Goal: Information Seeking & Learning: Understand process/instructions

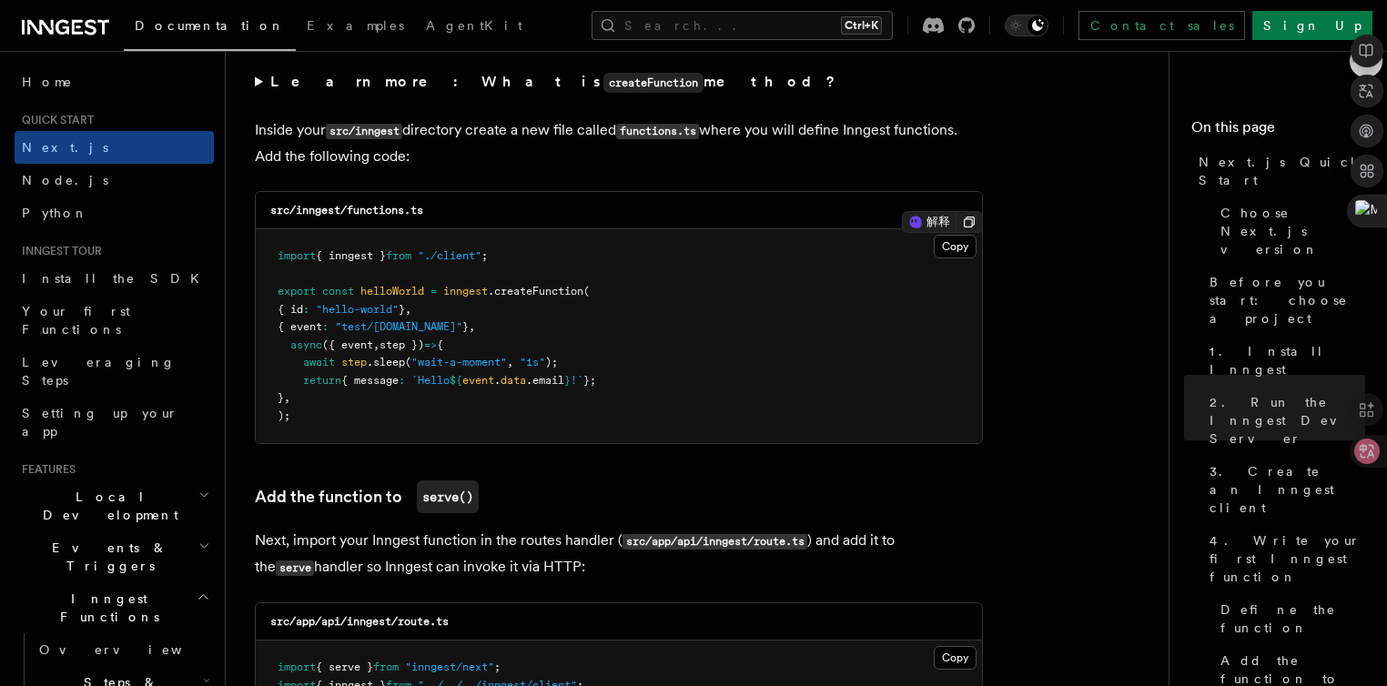
click at [389, 315] on span ""hello-world"" at bounding box center [357, 309] width 83 height 13
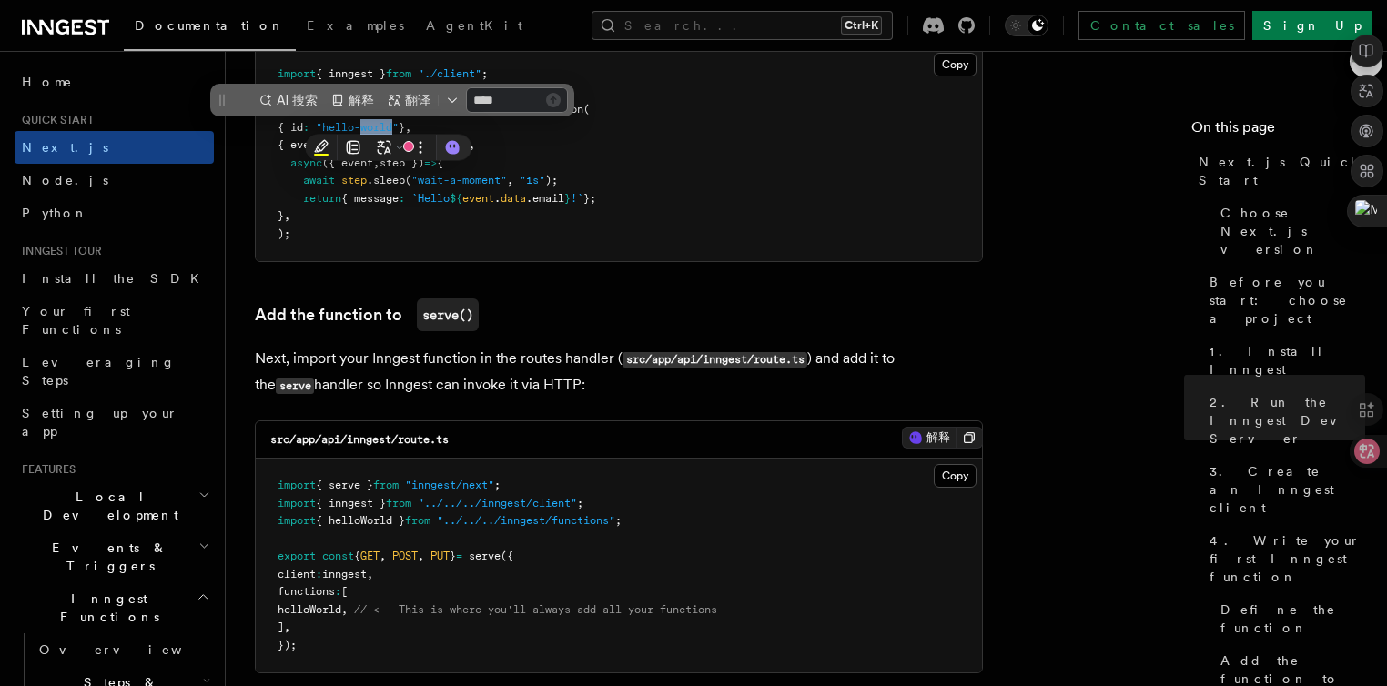
scroll to position [3458, 0]
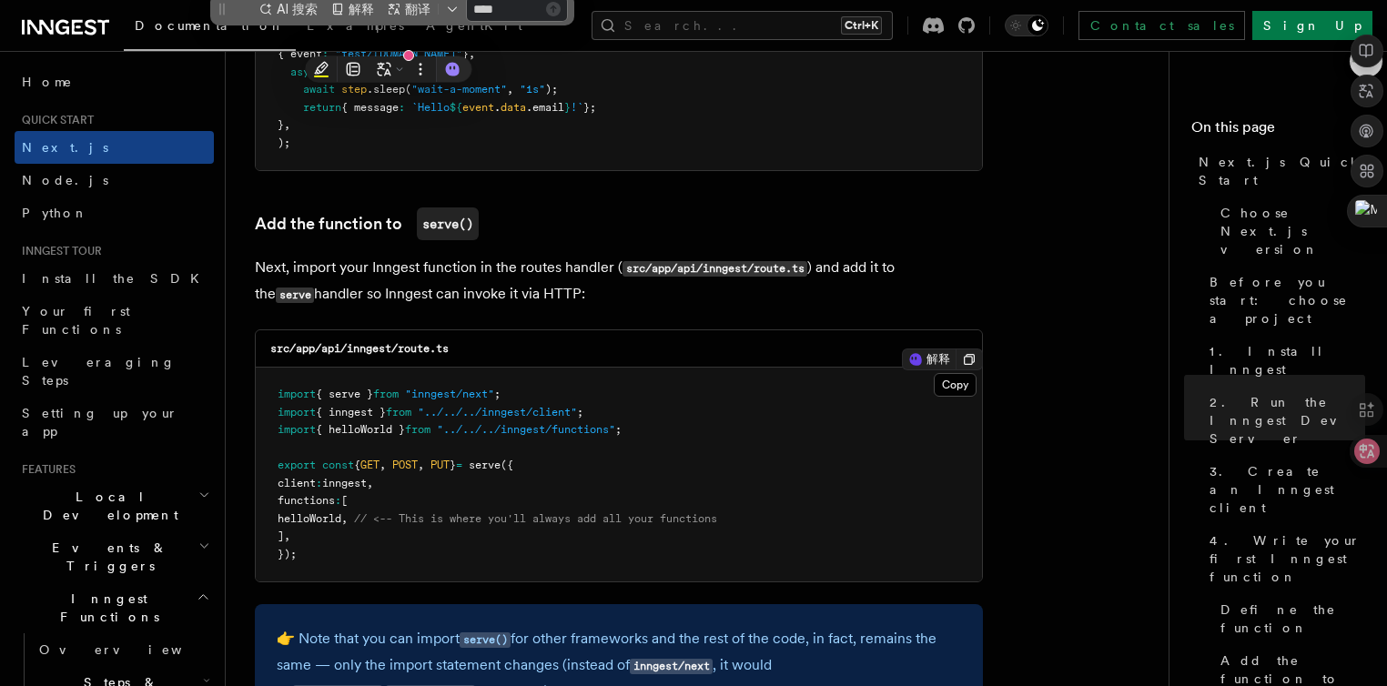
click at [333, 523] on span "helloWorld" at bounding box center [310, 518] width 64 height 13
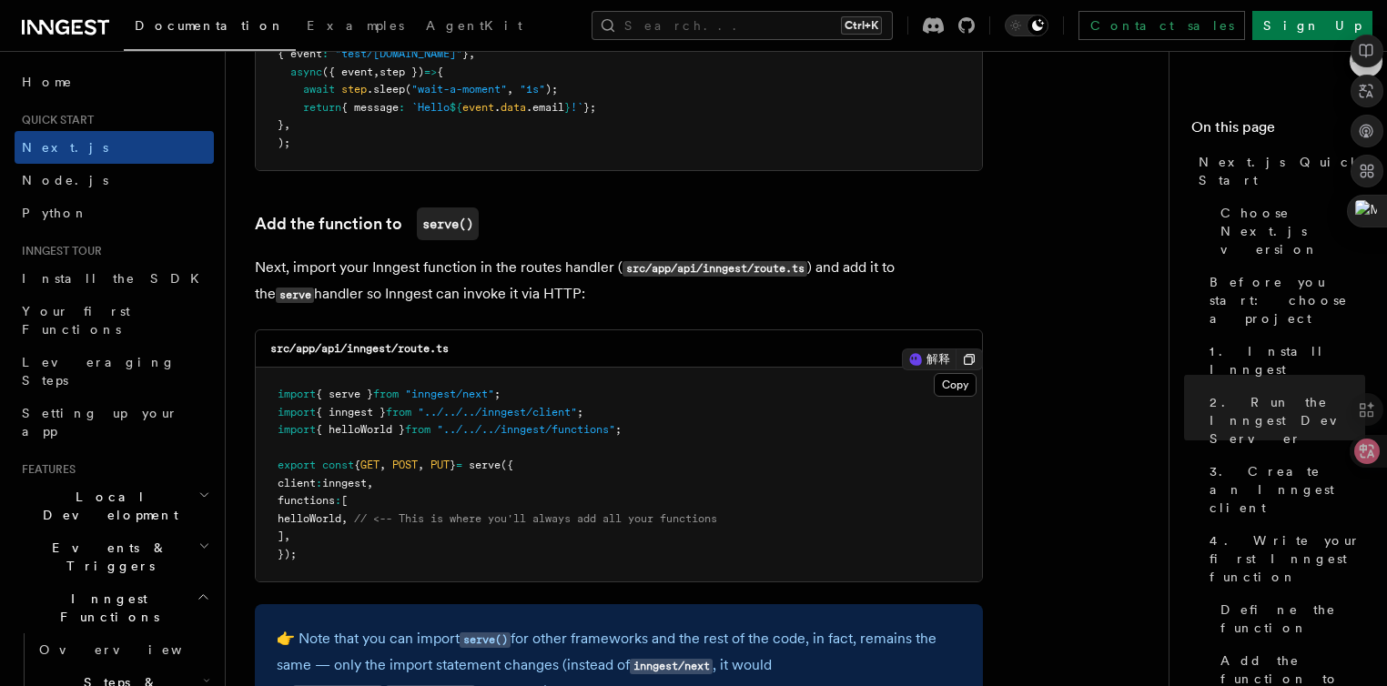
click at [333, 523] on span "helloWorld" at bounding box center [310, 518] width 64 height 13
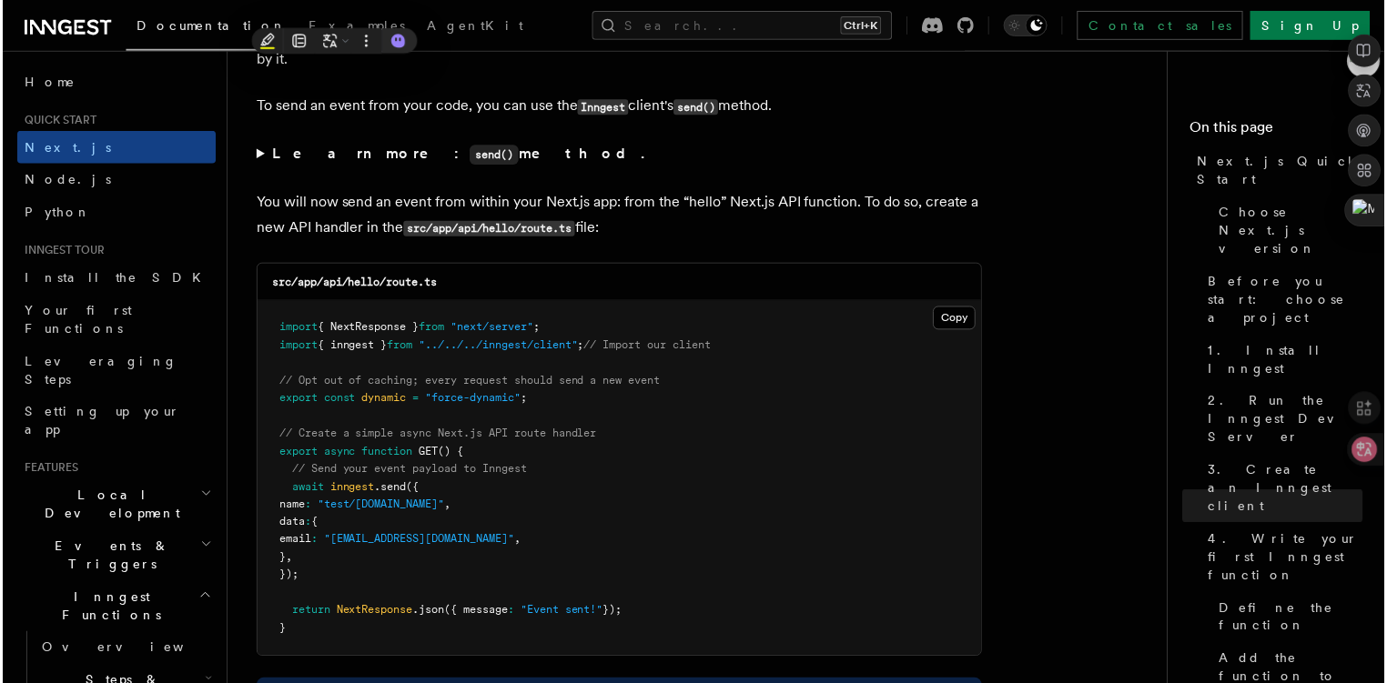
scroll to position [9464, 0]
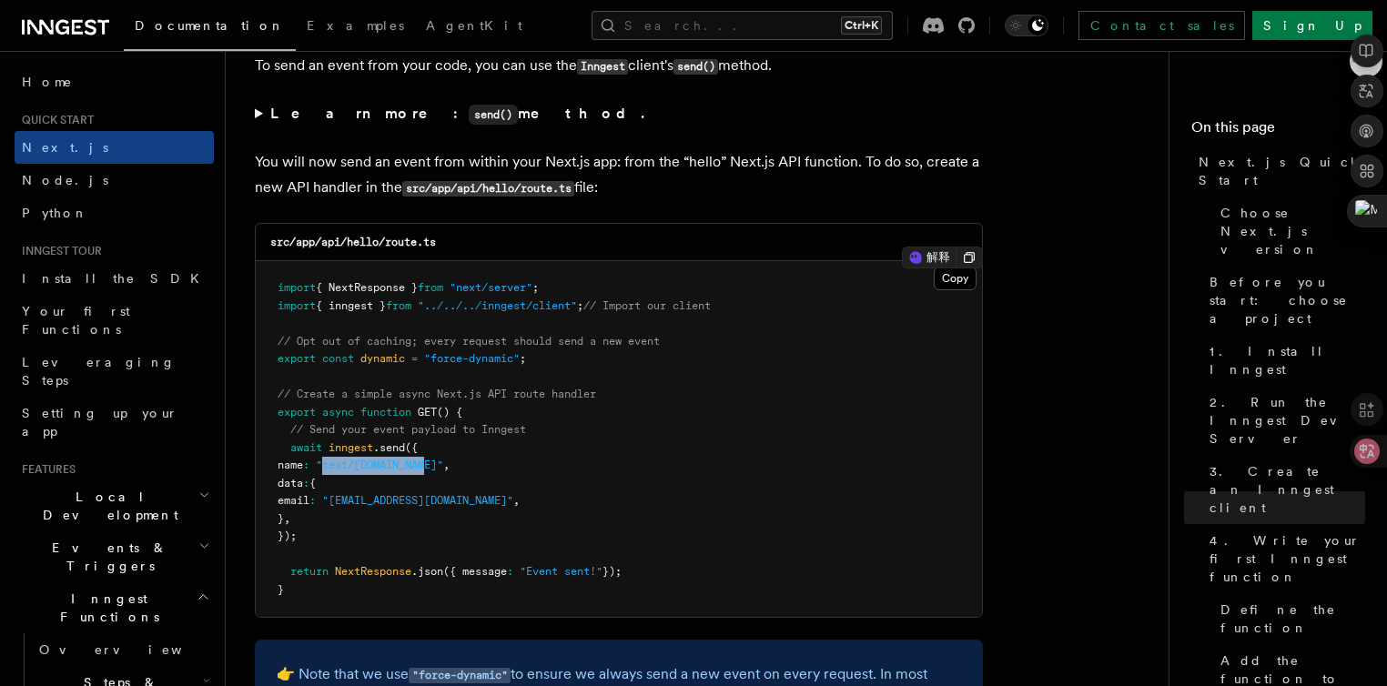
drag, startPoint x: 454, startPoint y: 476, endPoint x: 349, endPoint y: 478, distance: 104.7
click at [349, 471] on span ""test/[DOMAIN_NAME]"" at bounding box center [379, 465] width 127 height 13
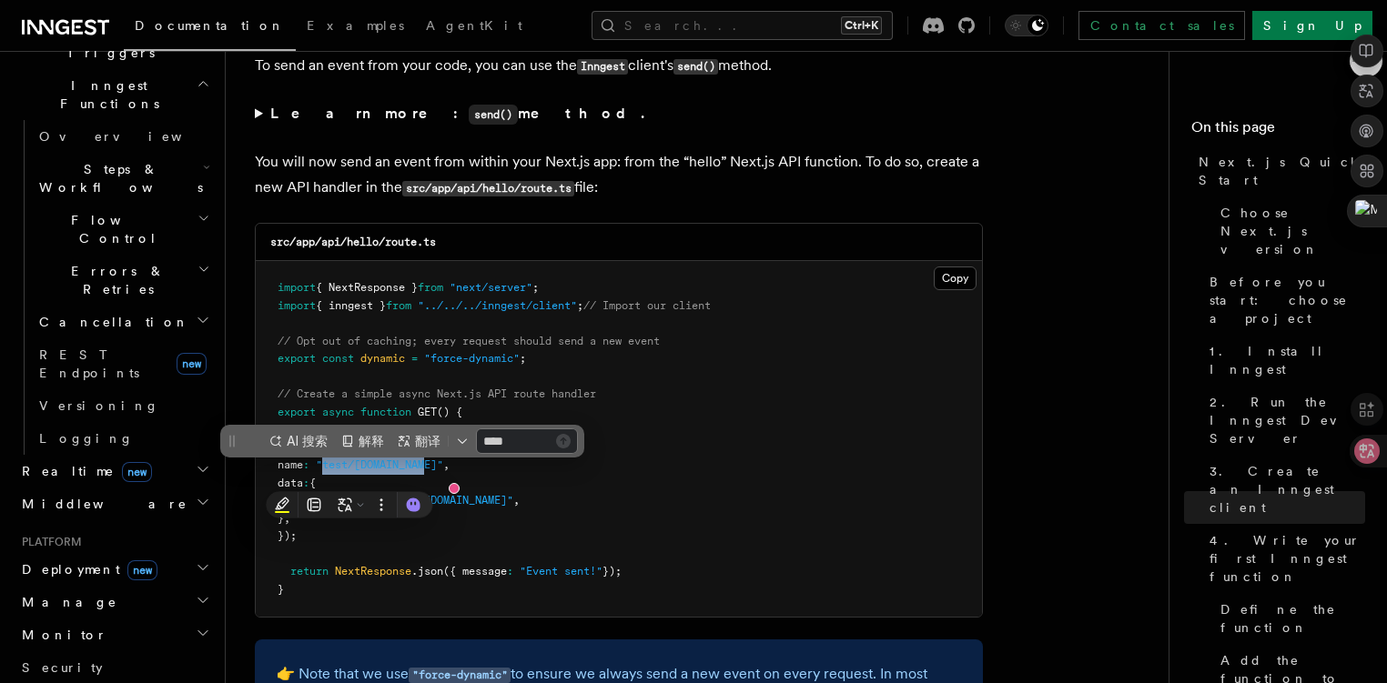
scroll to position [546, 0]
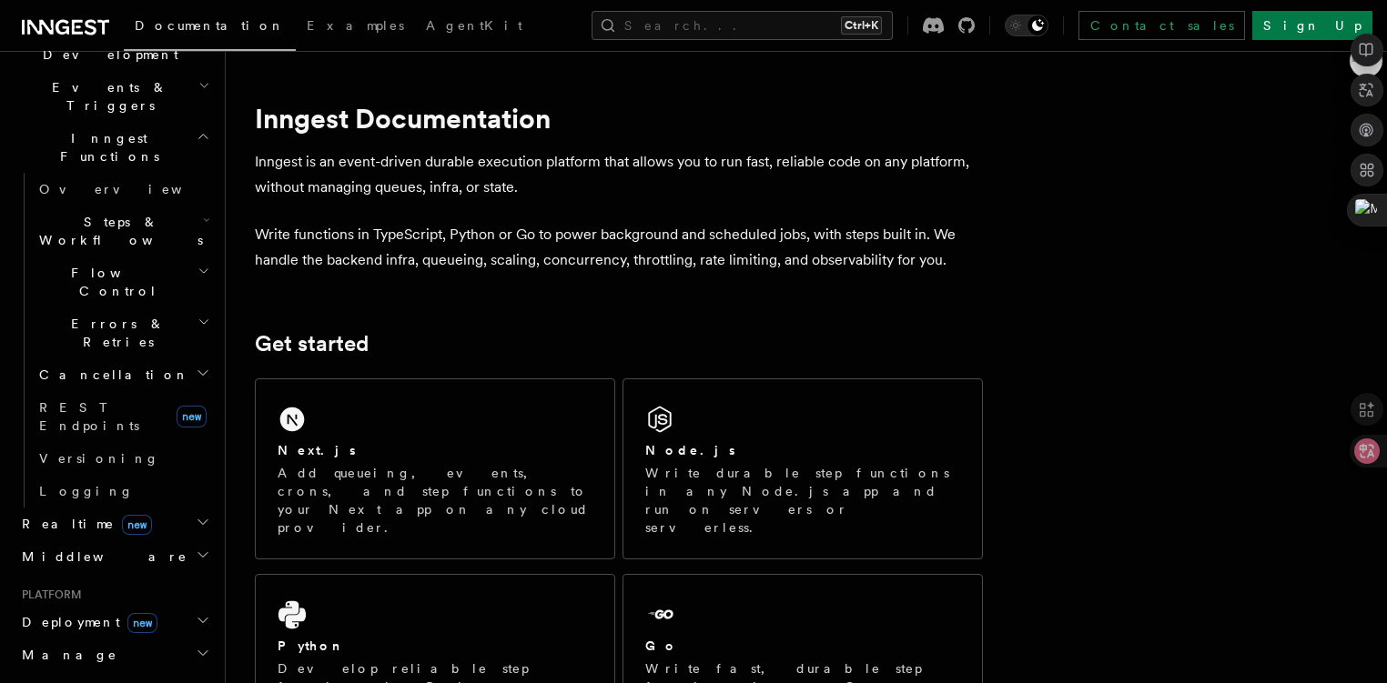
scroll to position [455, 0]
click at [143, 218] on span "Steps & Workflows" at bounding box center [117, 236] width 171 height 36
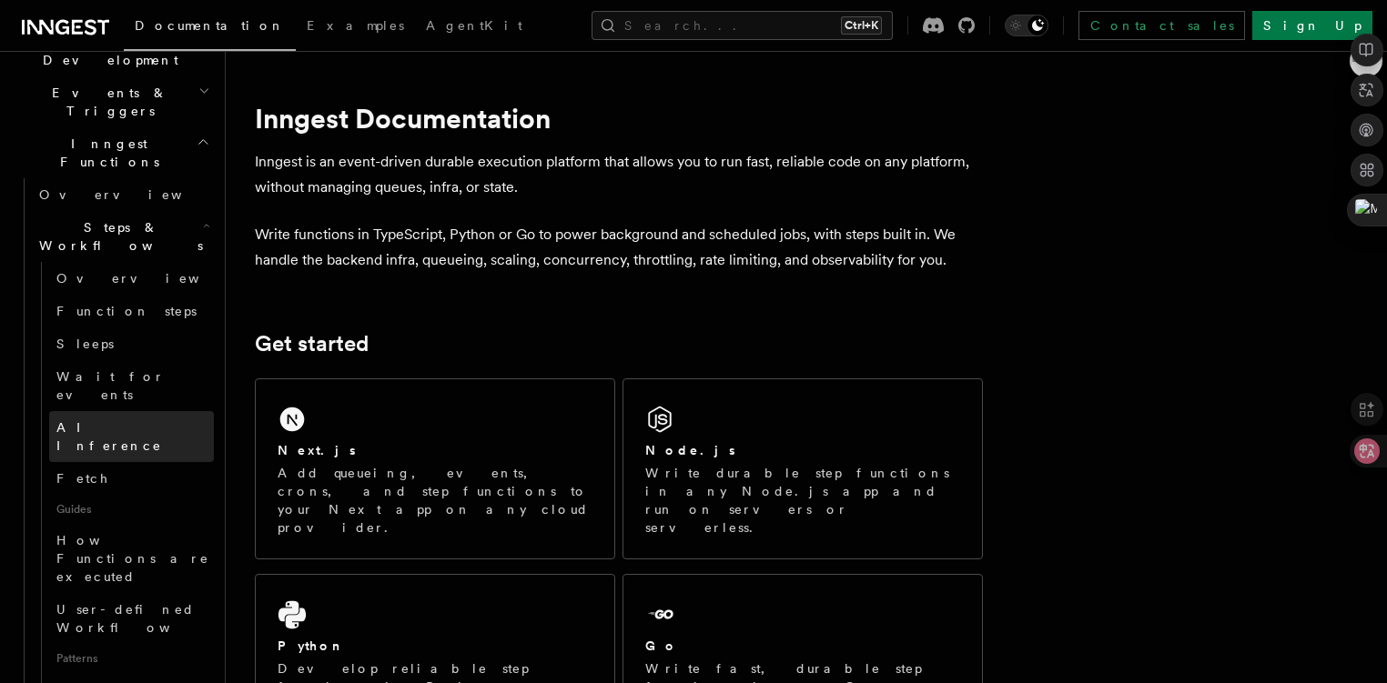
click at [114, 420] on span "AI Inference" at bounding box center [109, 436] width 106 height 33
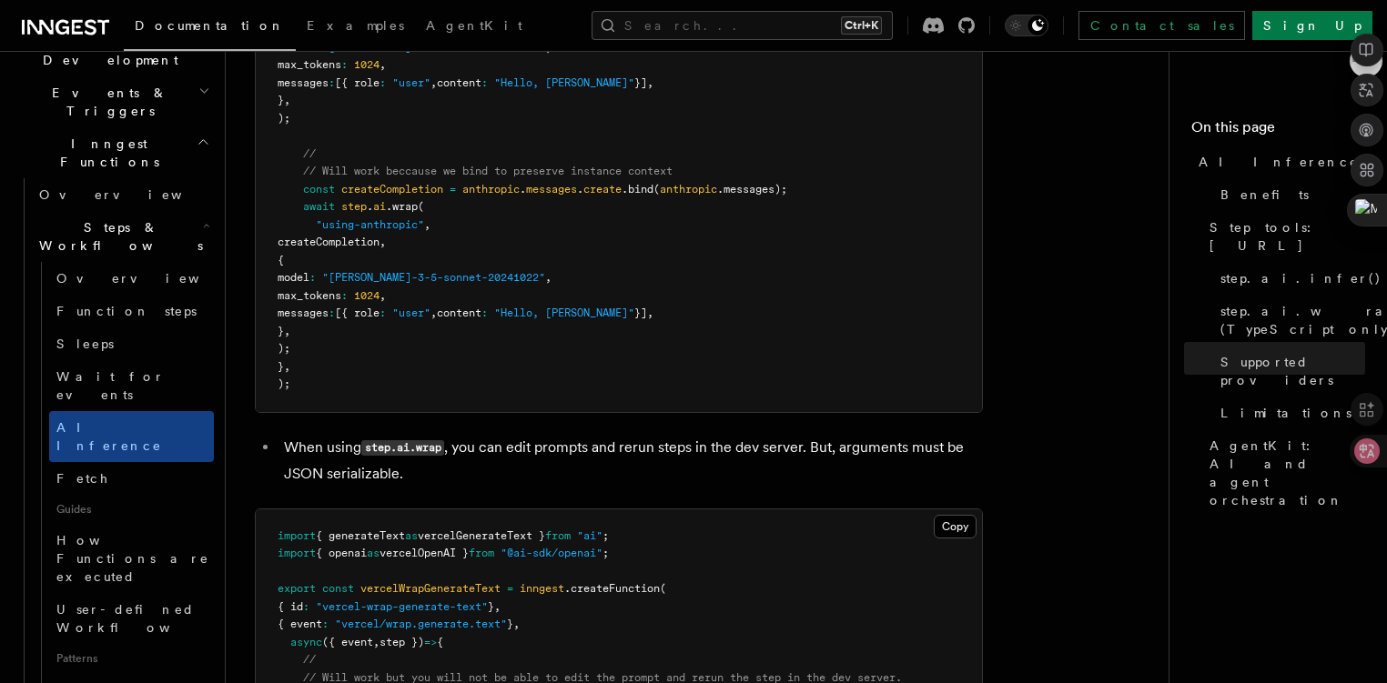
scroll to position [3276, 0]
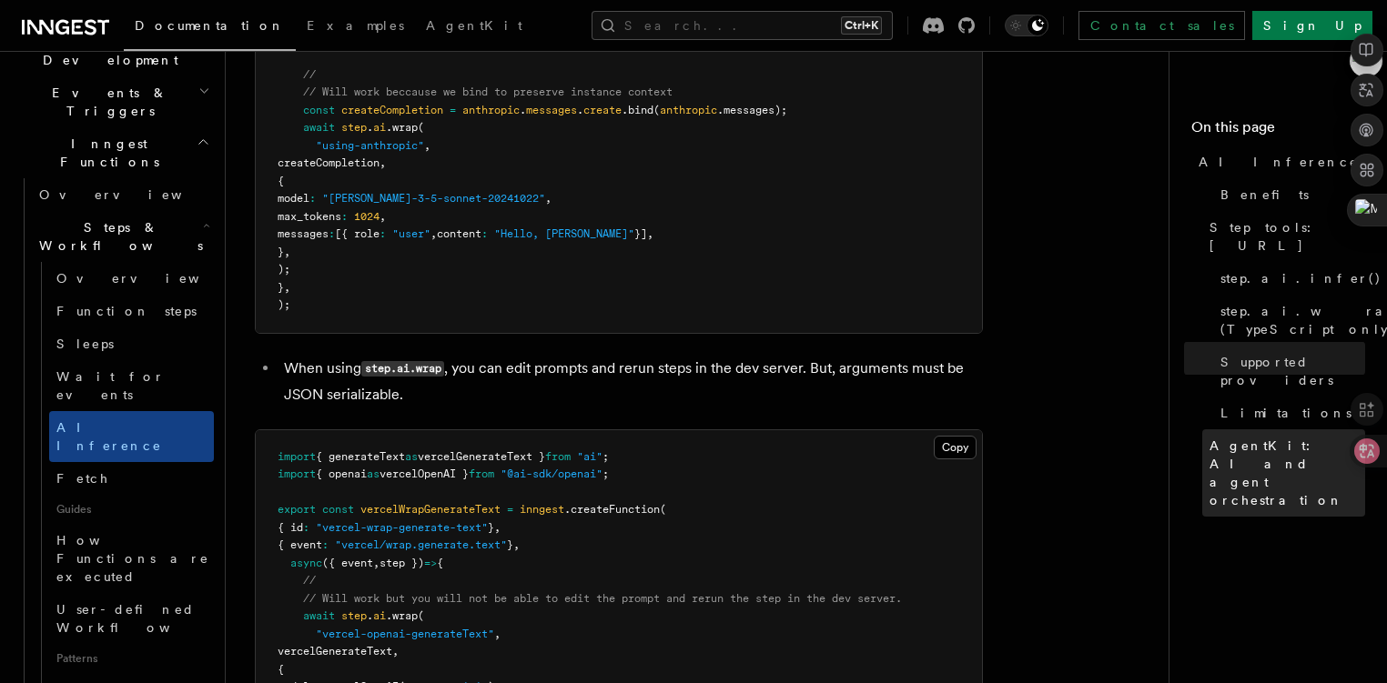
click at [1209, 437] on span "AgentKit: AI and agent orchestration" at bounding box center [1287, 473] width 156 height 73
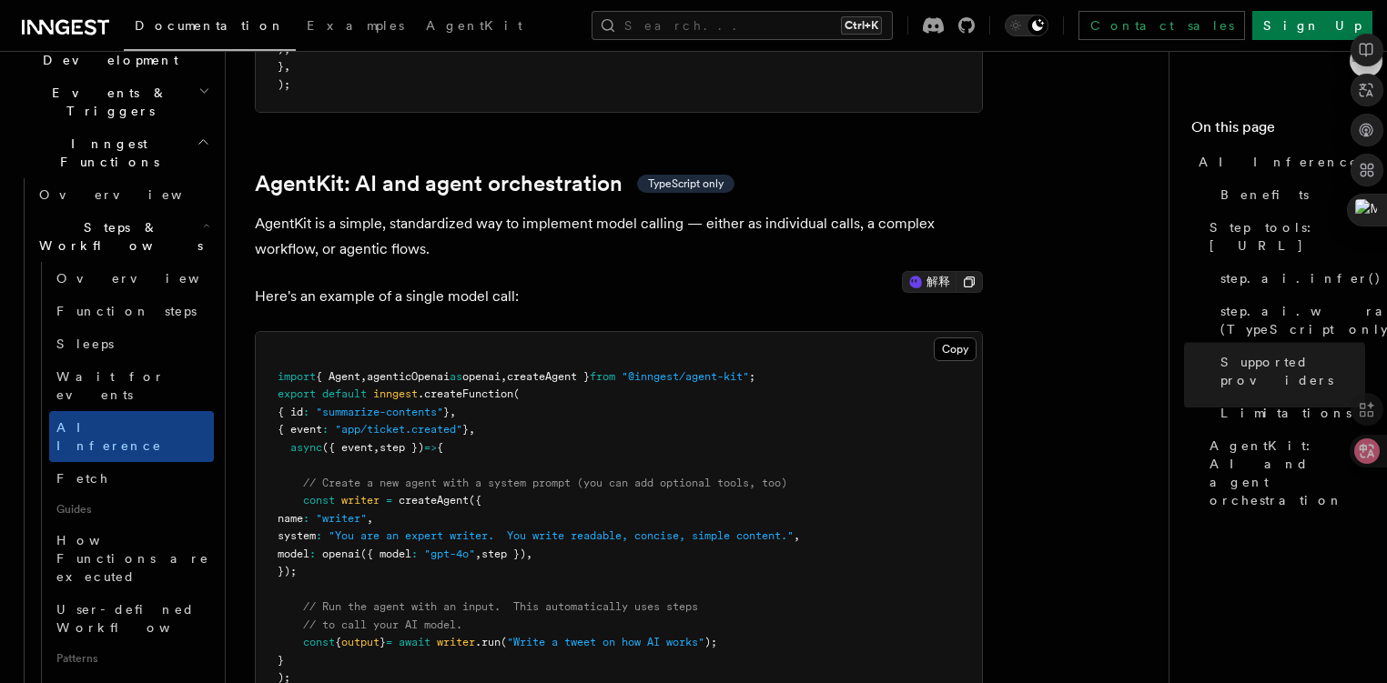
scroll to position [5271, 0]
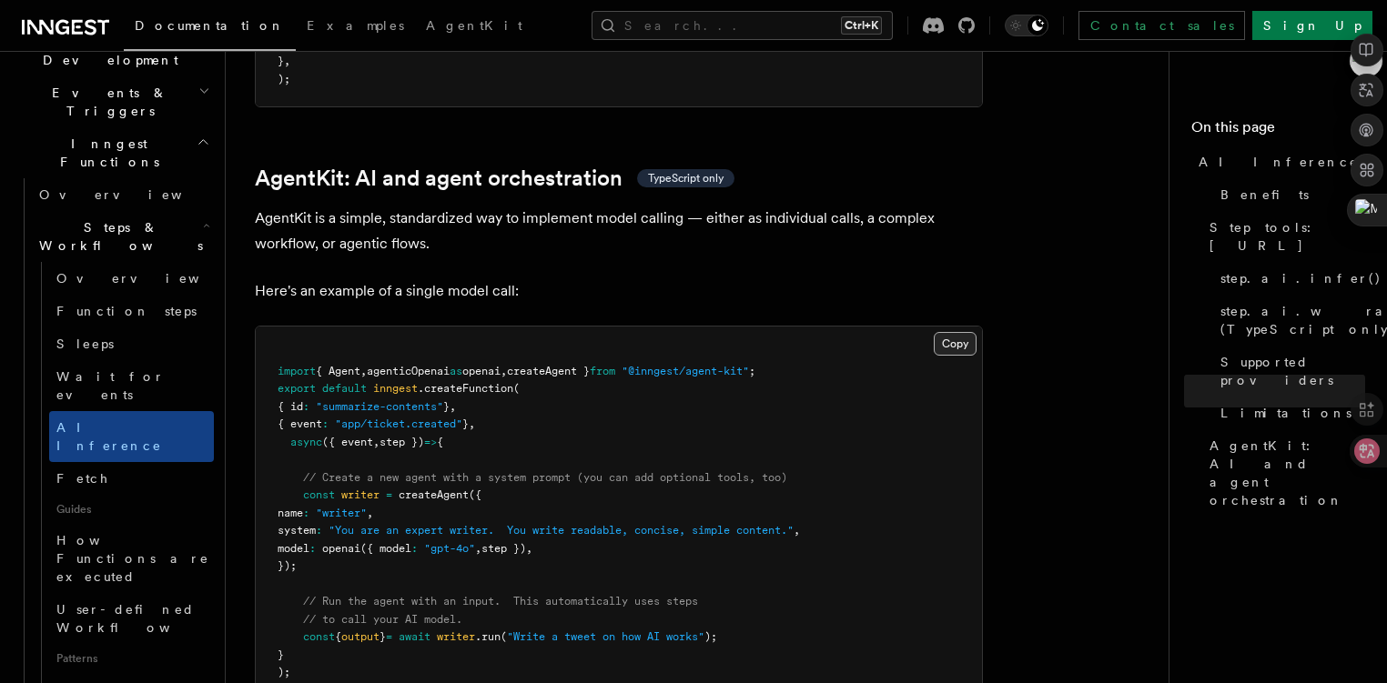
click at [966, 332] on button "Copy Copied" at bounding box center [955, 344] width 43 height 24
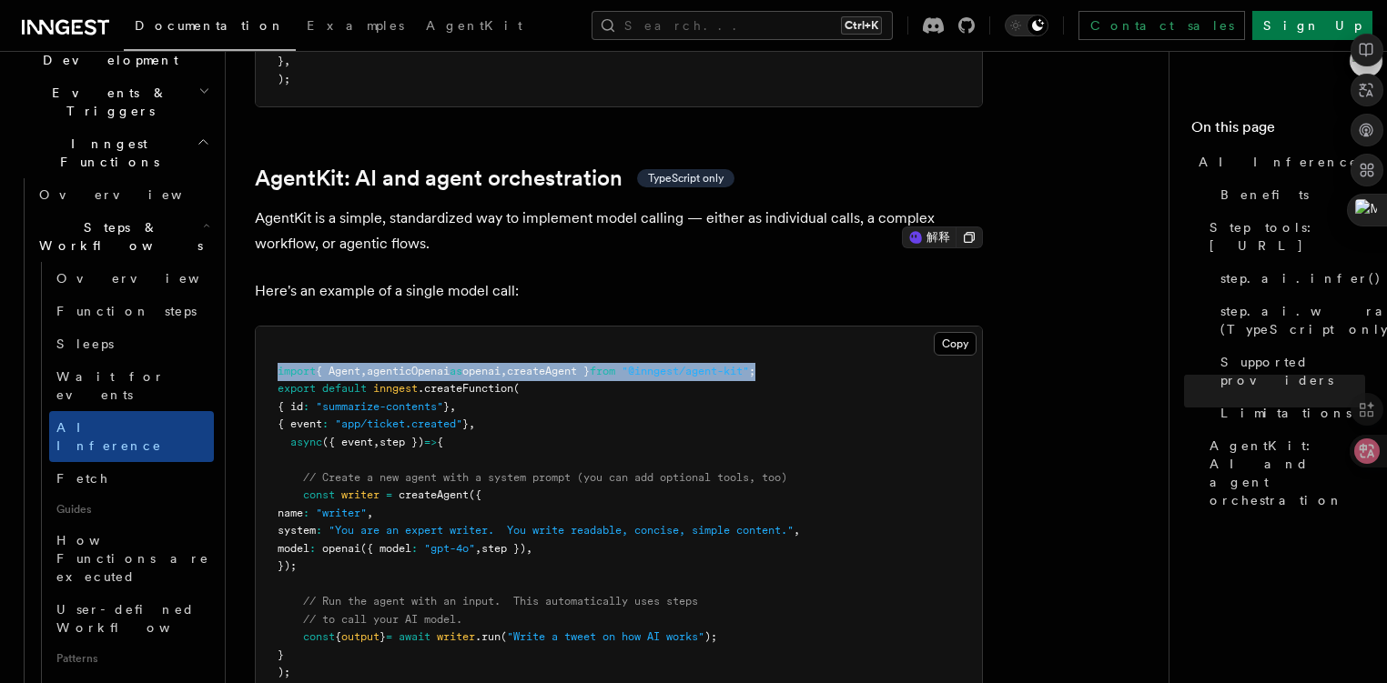
drag, startPoint x: 825, startPoint y: 287, endPoint x: 276, endPoint y: 294, distance: 549.7
click at [276, 327] on pre "import { Agent , agenticOpenai as openai , createAgent } from "@inngest/agent-k…" at bounding box center [619, 522] width 726 height 391
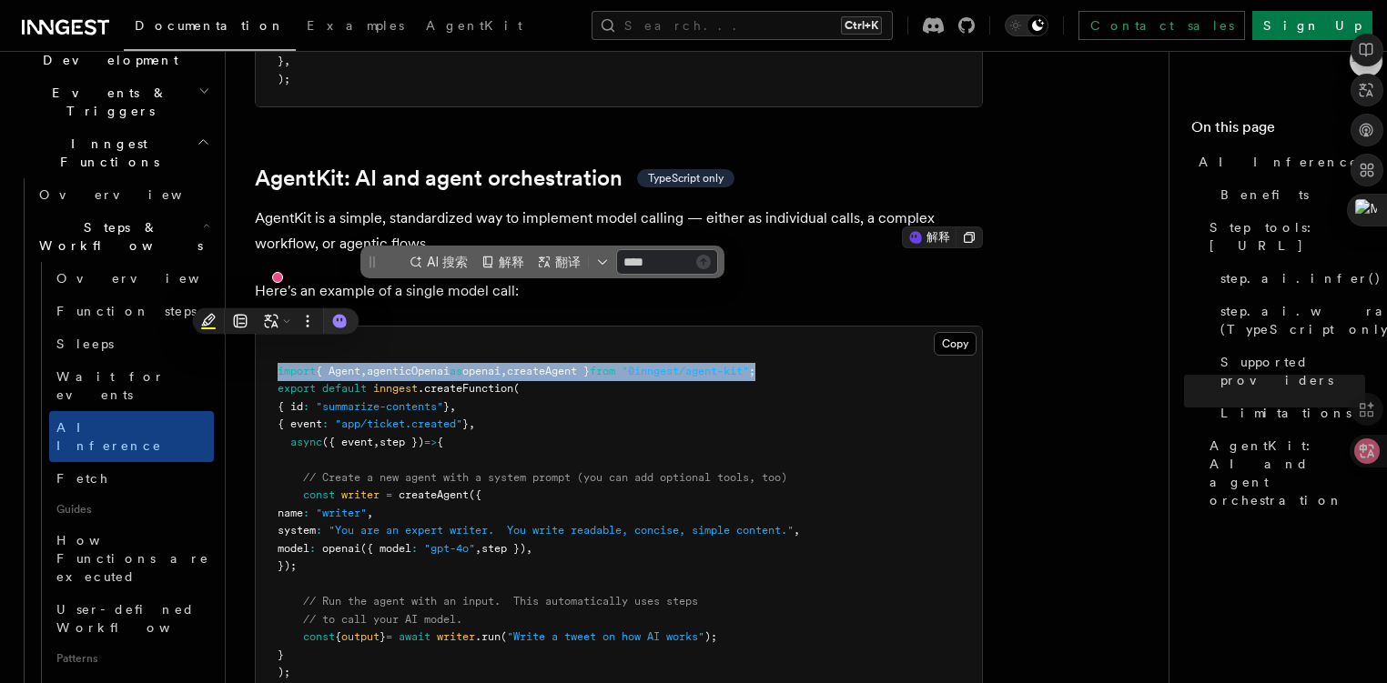
copy span "import { Agent , agenticOpenai as openai , createAgent } from "@inngest/agent-k…"
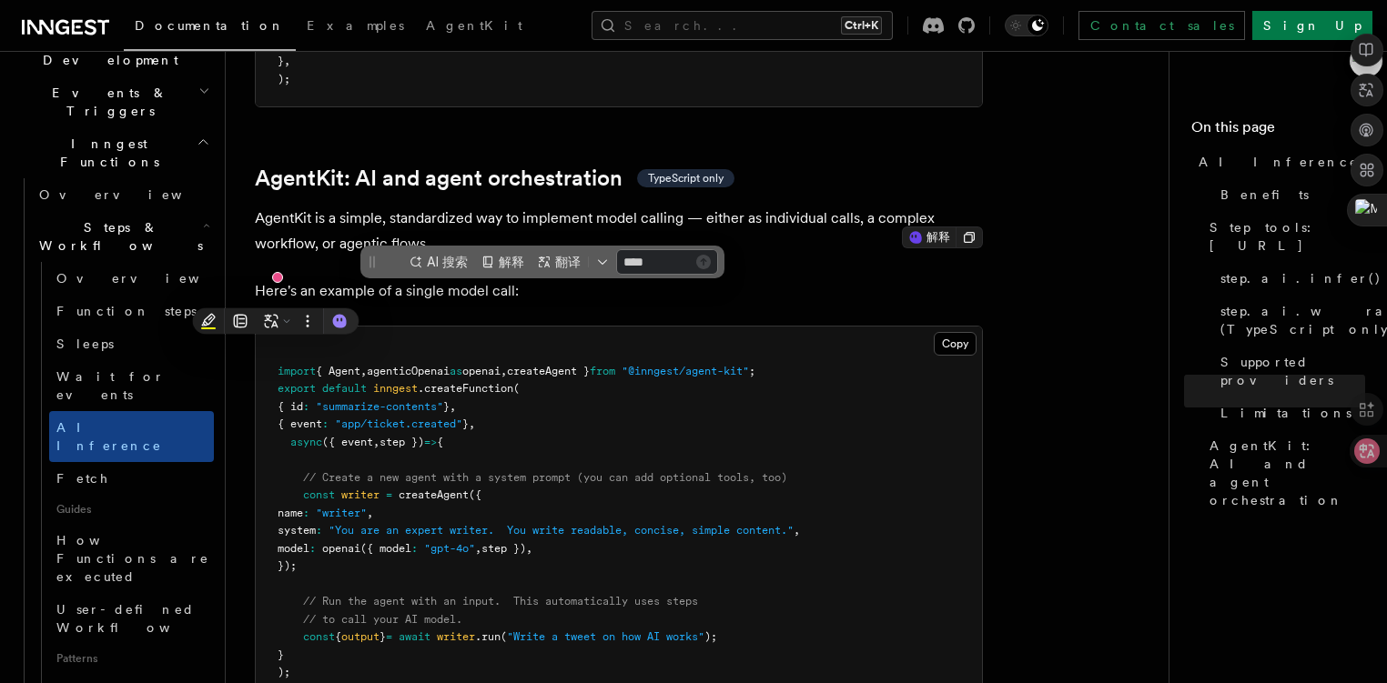
click at [340, 490] on pre "import { Agent , agenticOpenai as openai , createAgent } from "@inngest/agent-k…" at bounding box center [619, 522] width 726 height 391
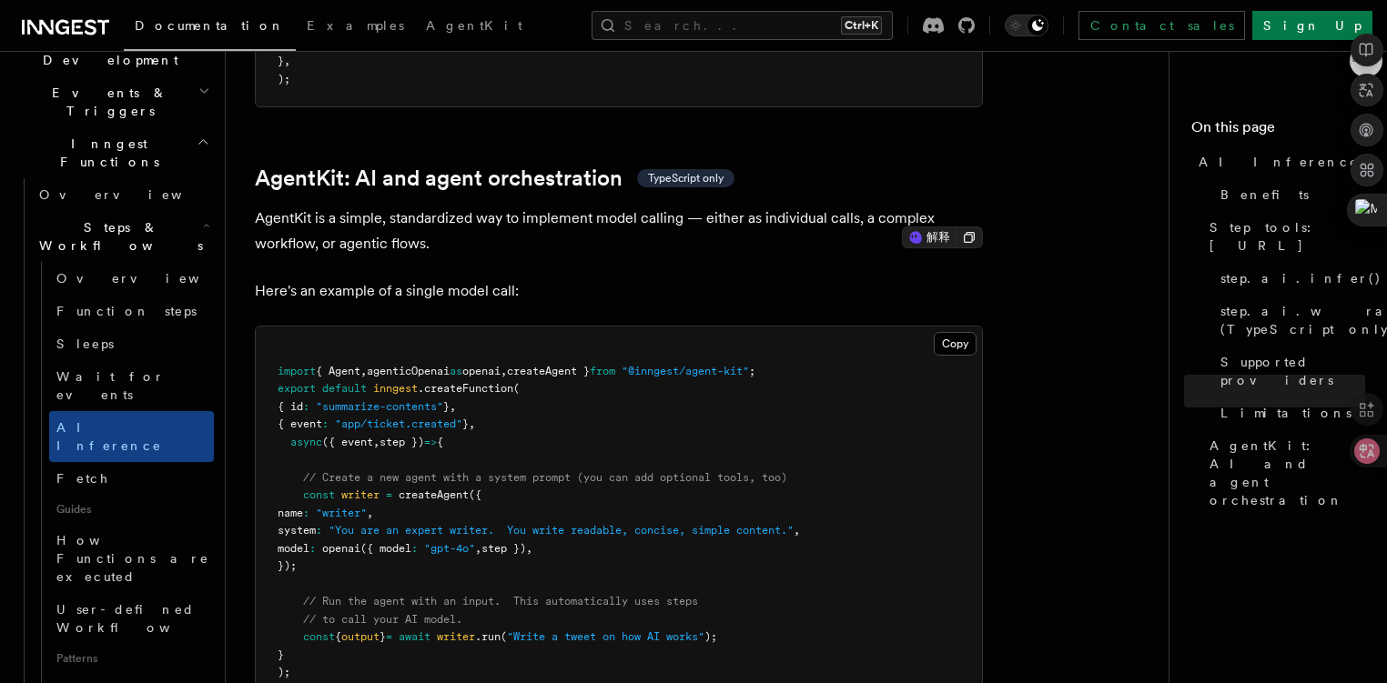
drag, startPoint x: 326, startPoint y: 490, endPoint x: 300, endPoint y: 422, distance: 72.9
click at [300, 422] on pre "import { Agent , agenticOpenai as openai , createAgent } from "@inngest/agent-k…" at bounding box center [619, 522] width 726 height 391
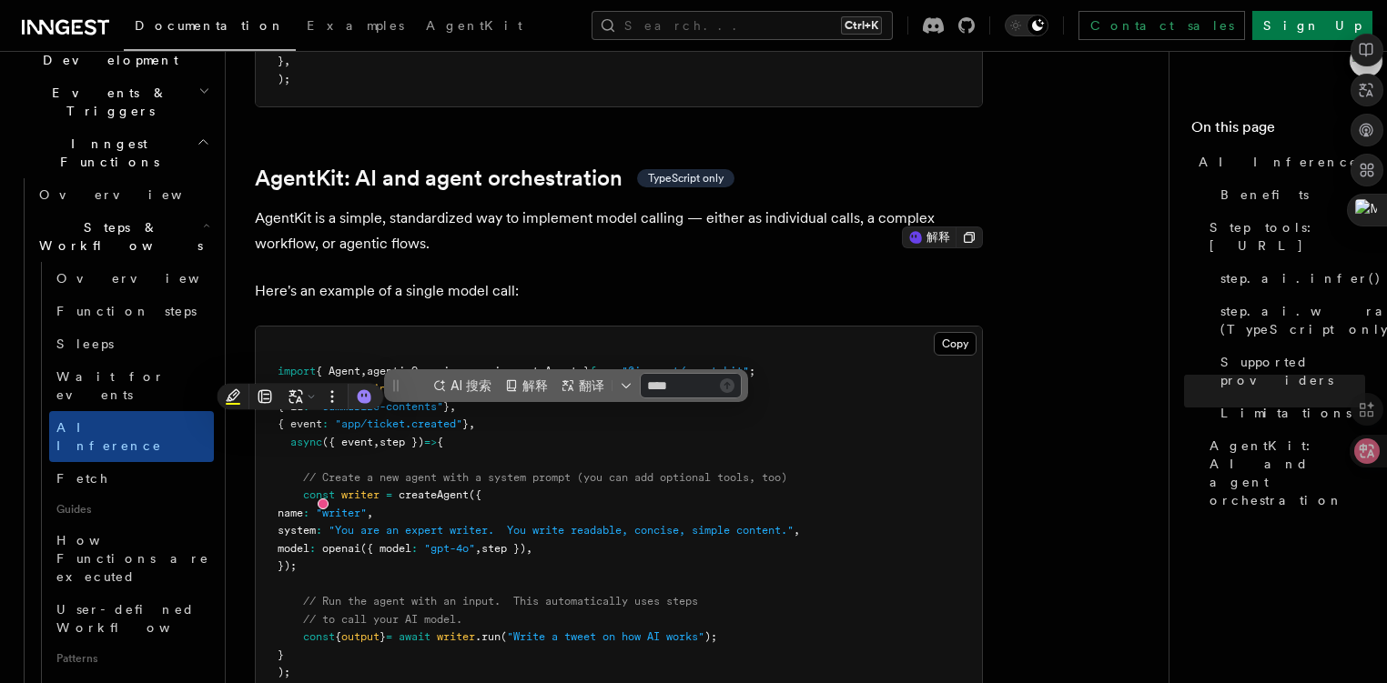
copy code "const writer = createAgent ({ name : "writer" , system : "You are an expert wri…"
click at [537, 340] on pre "import { Agent , agenticOpenai as openai , createAgent } from "@inngest/agent-k…" at bounding box center [619, 522] width 726 height 391
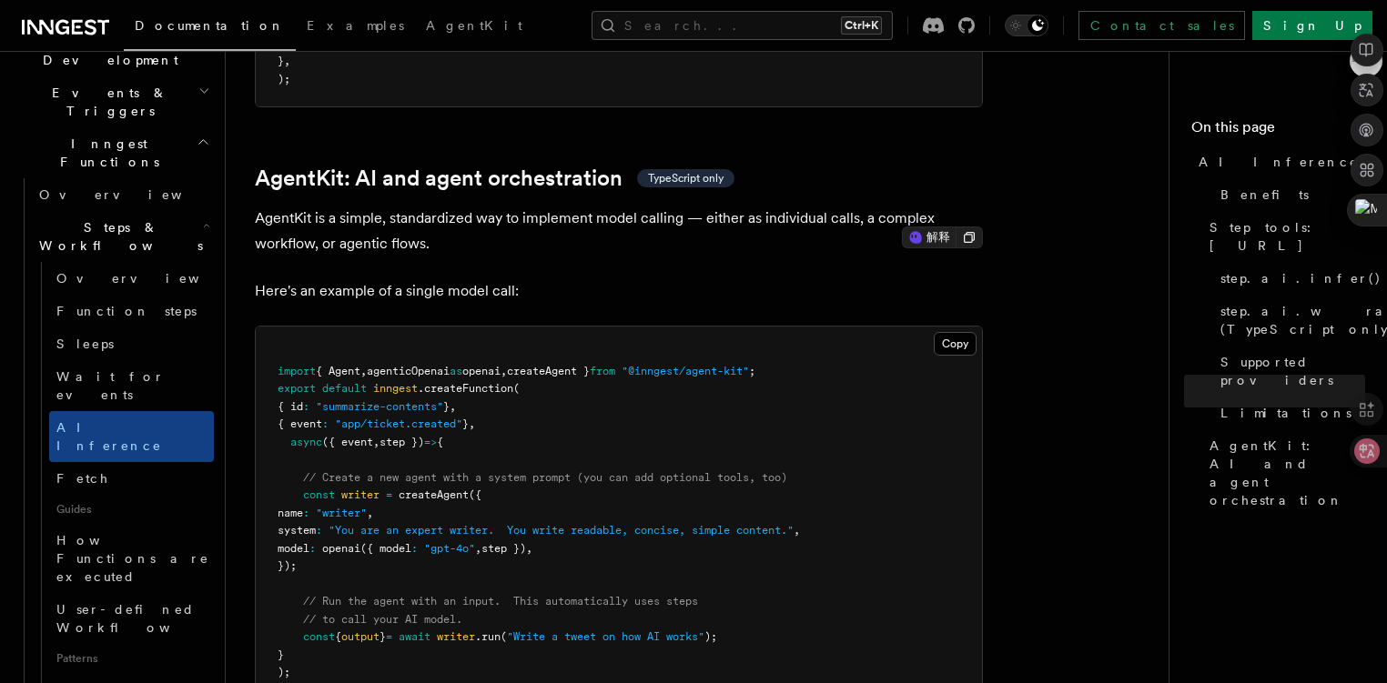
click at [526, 542] on span "step })" at bounding box center [503, 548] width 45 height 13
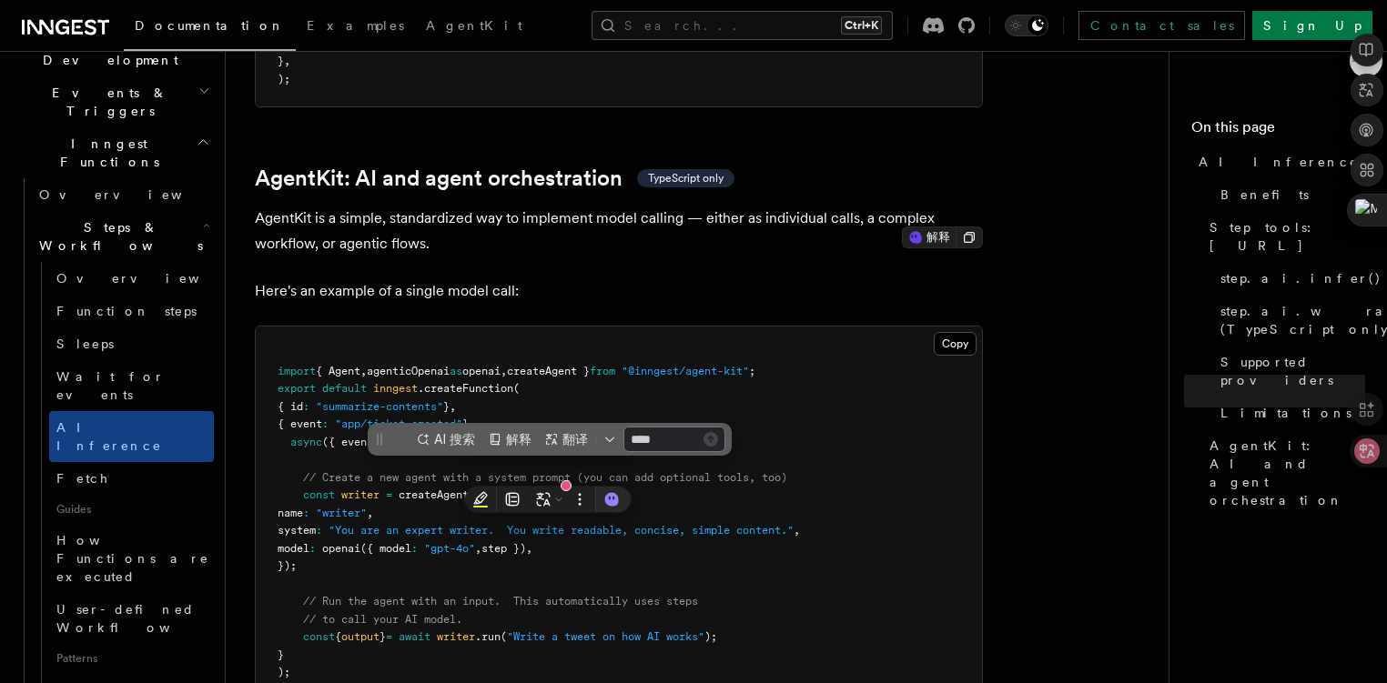
click at [361, 497] on pre "import { Agent , agenticOpenai as openai , createAgent } from "@inngest/agent-k…" at bounding box center [619, 522] width 726 height 391
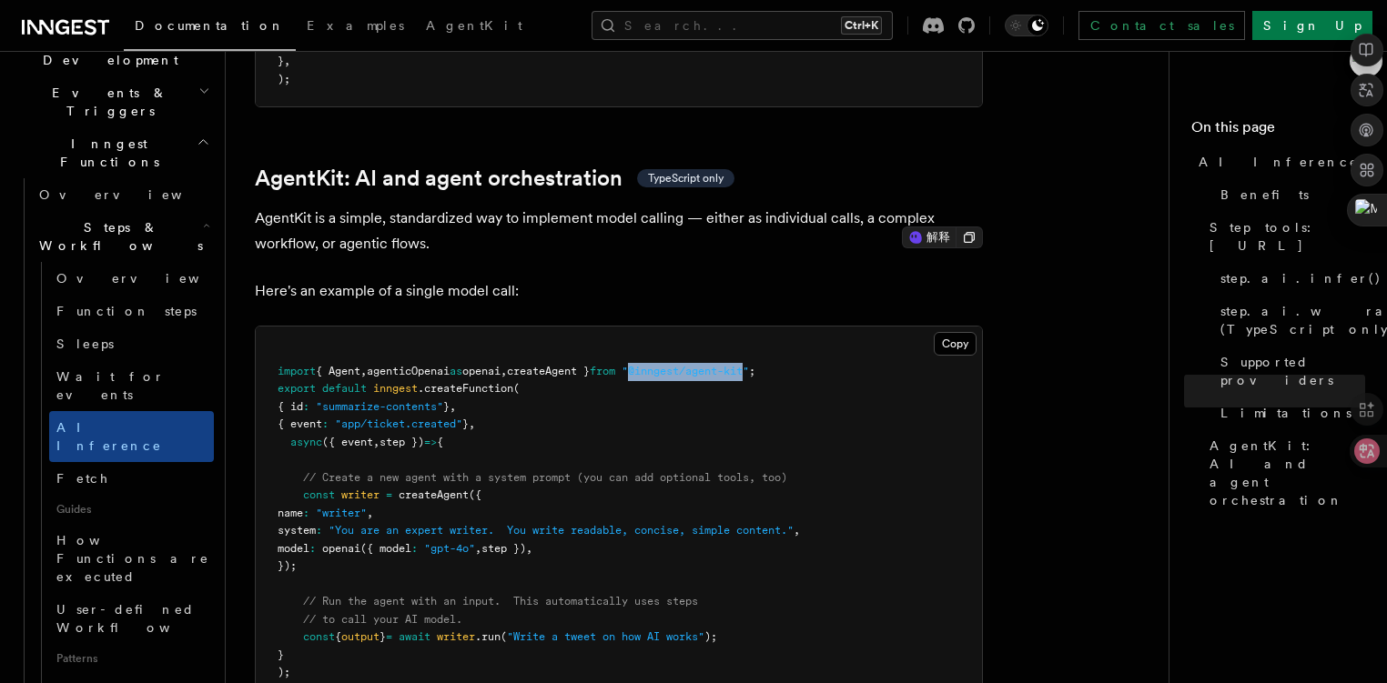
drag, startPoint x: 679, startPoint y: 292, endPoint x: 796, endPoint y: 298, distance: 117.5
click at [749, 365] on span ""@inngest/agent-kit"" at bounding box center [685, 371] width 127 height 13
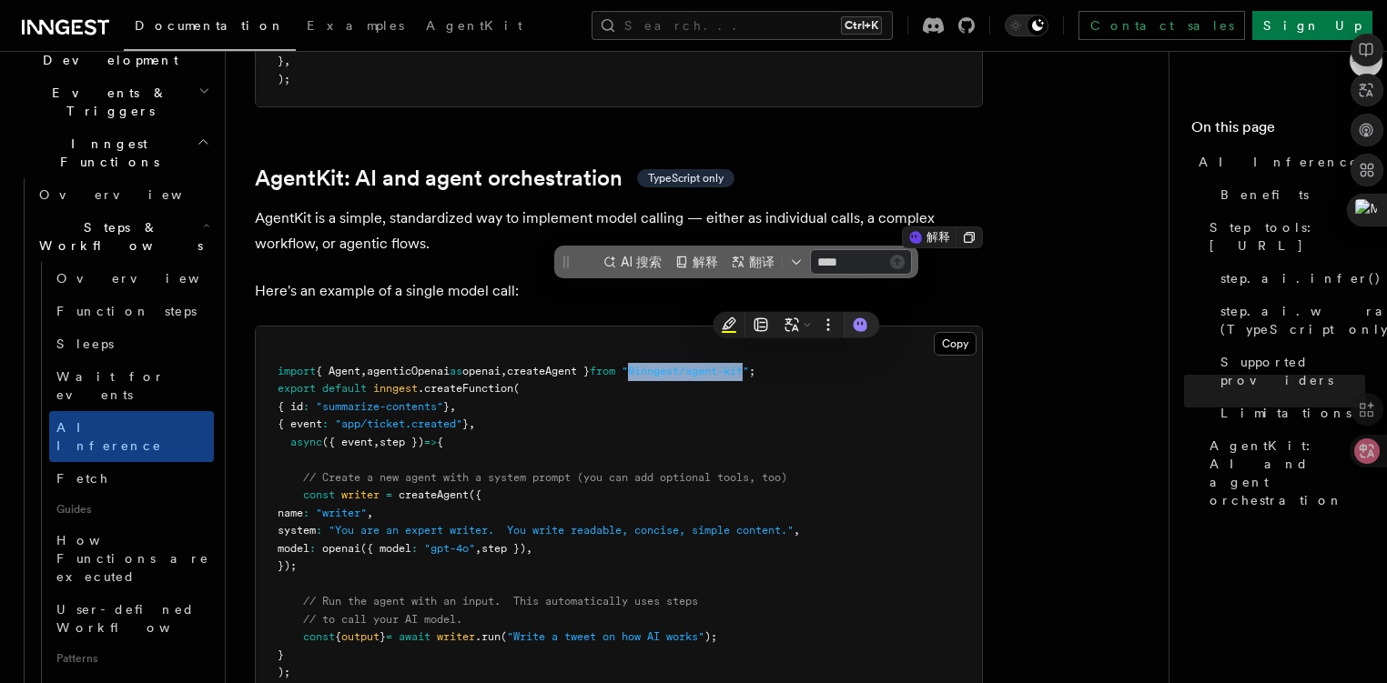
copy span "@inngest/agent-kit"
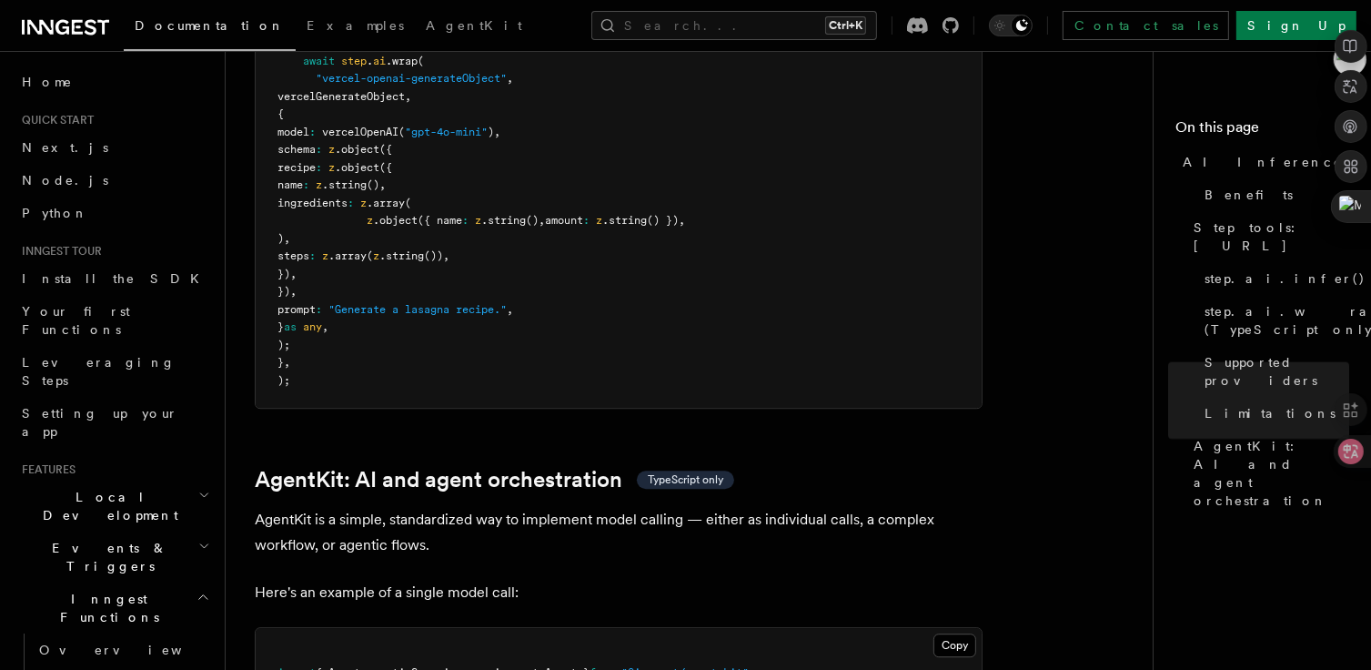
scroll to position [5271, 0]
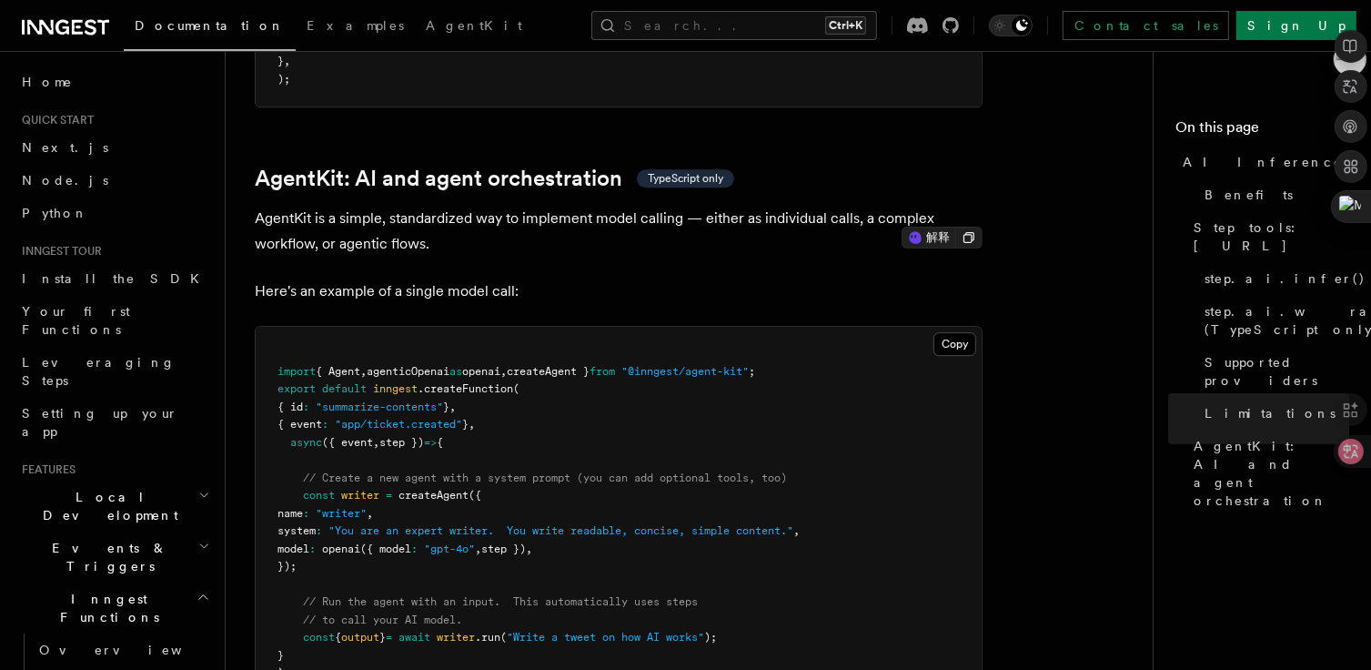
drag, startPoint x: 532, startPoint y: 288, endPoint x: 383, endPoint y: 293, distance: 149.3
click at [383, 365] on span "import { Agent , agenticOpenai as openai , createAgent } from "@inngest/agent-k…" at bounding box center [517, 371] width 478 height 13
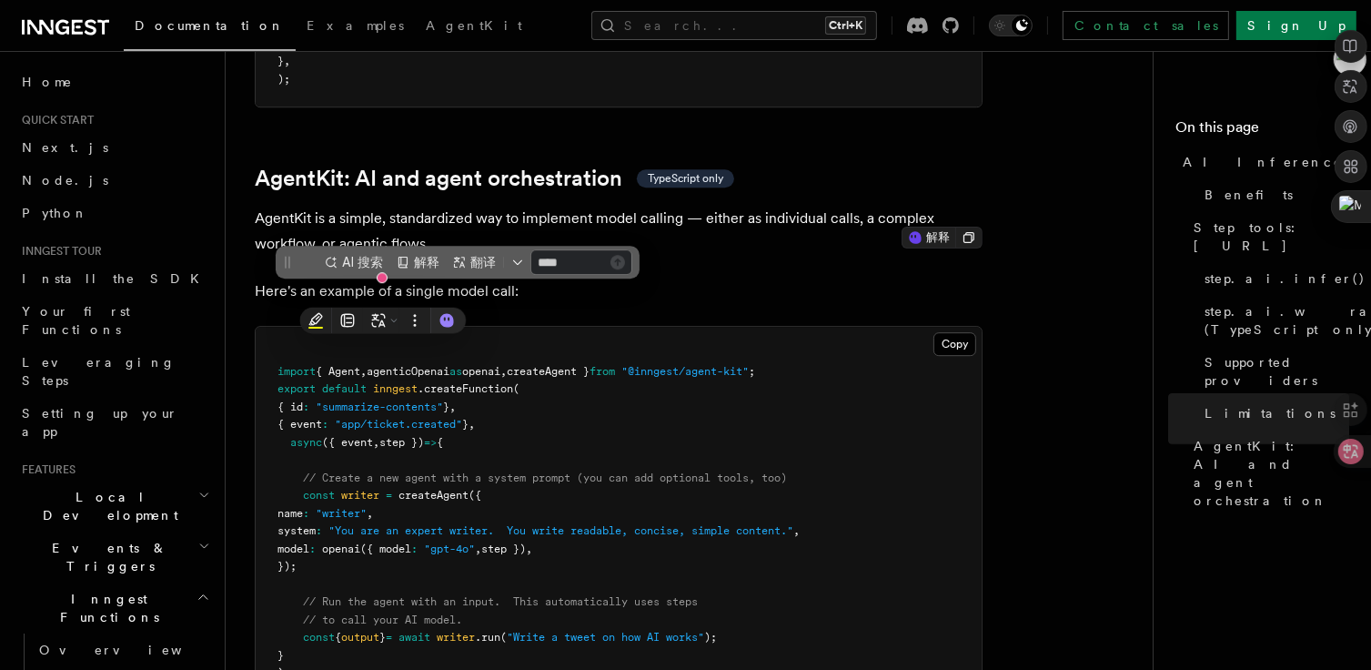
scroll to position [0, 0]
copy span "agenticOpenai as openai"
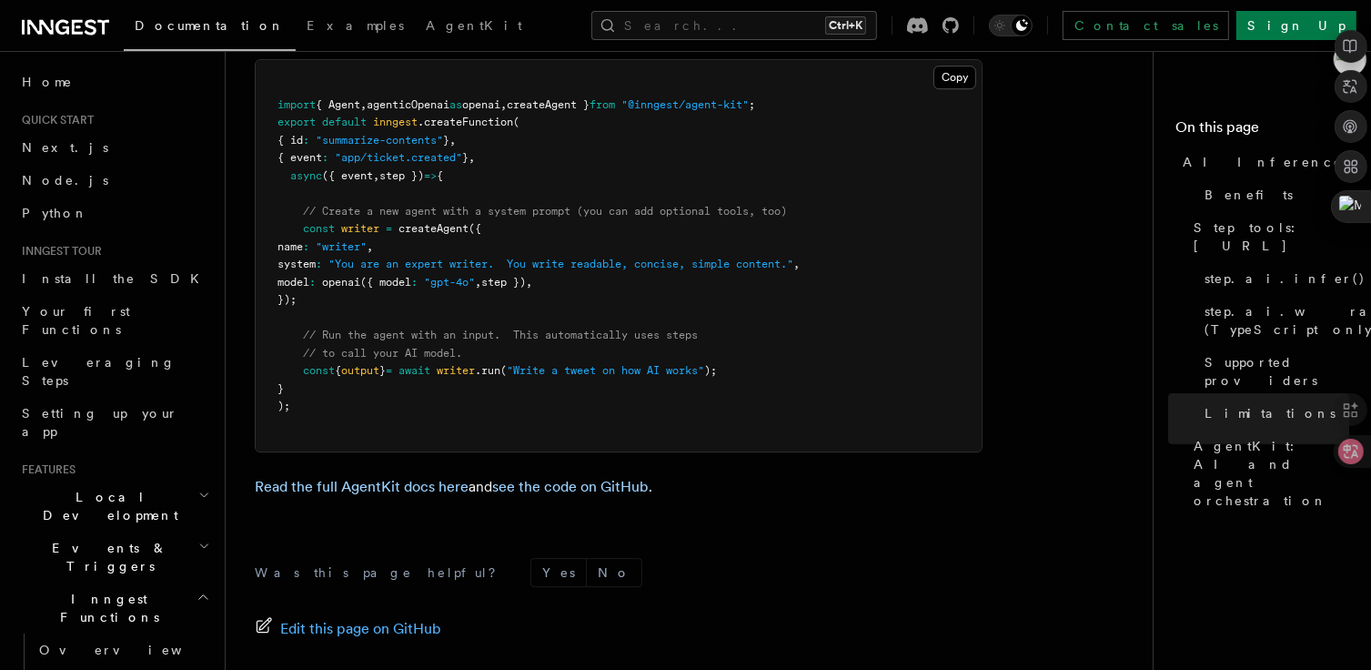
scroll to position [5635, 0]
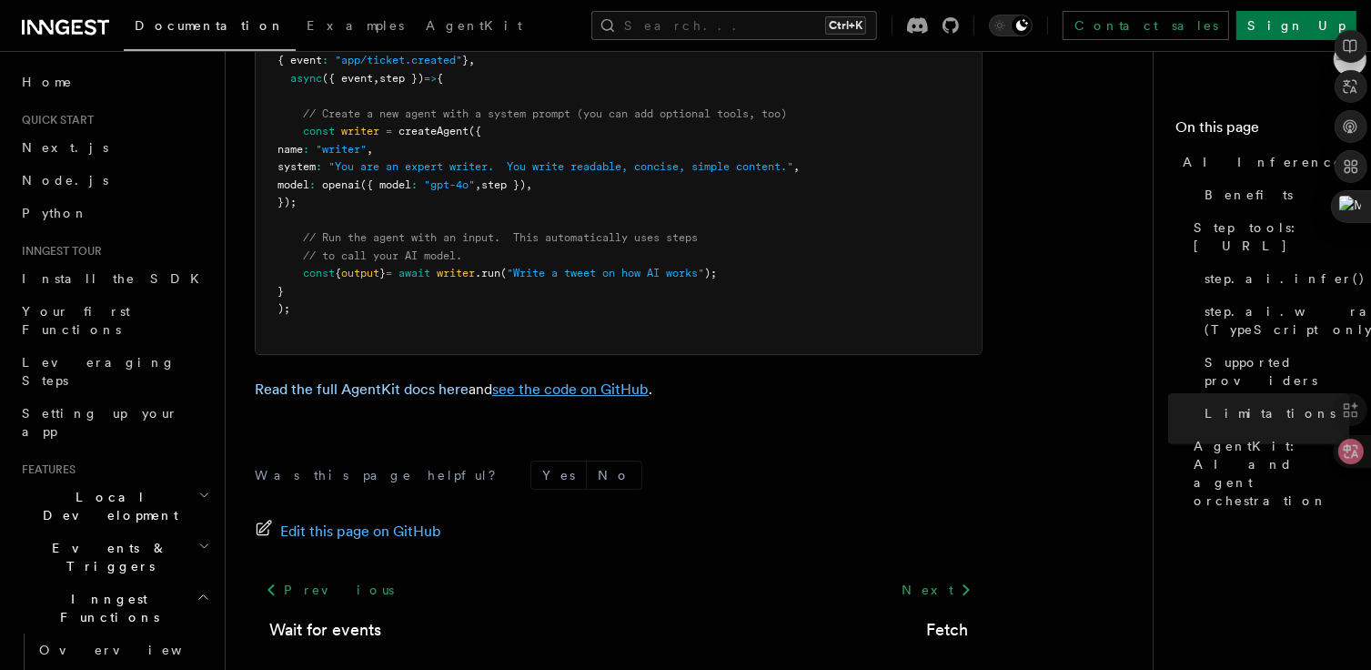
click at [528, 380] on link "see the code on GitHub" at bounding box center [570, 388] width 157 height 17
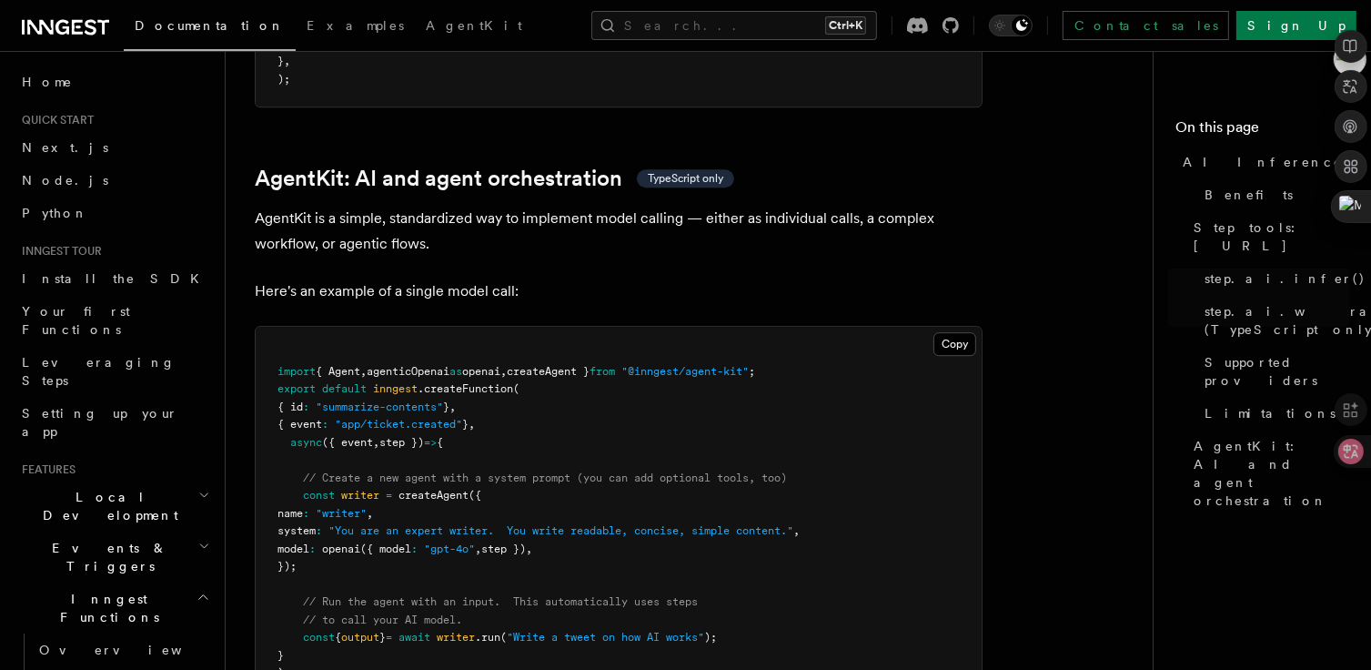
scroll to position [5271, 0]
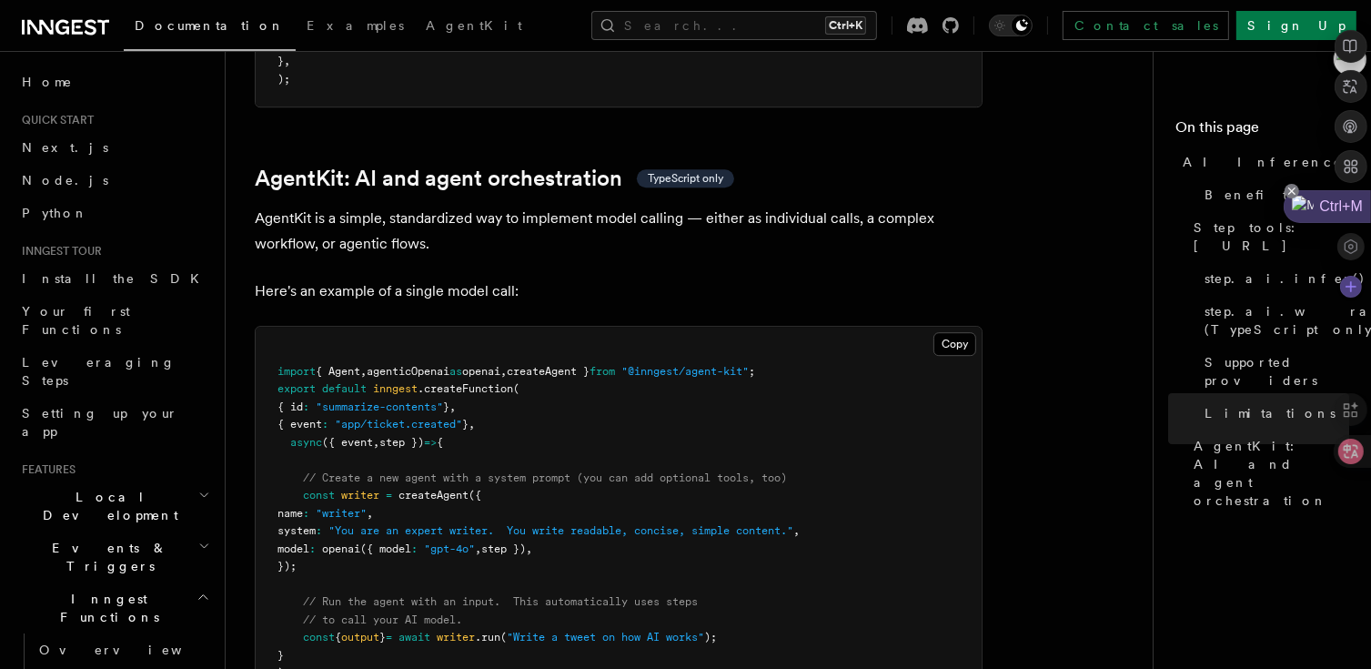
click at [1292, 189] on icon at bounding box center [1292, 191] width 15 height 15
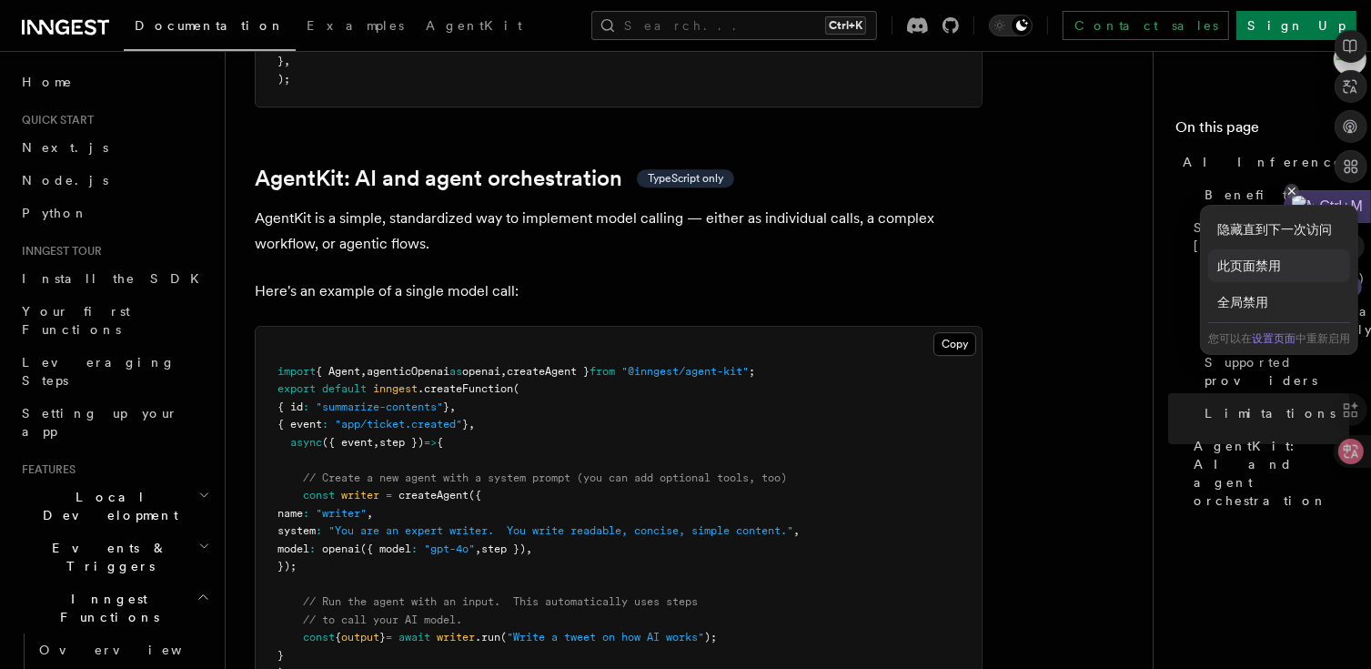
click at [1267, 265] on div "此页面禁用" at bounding box center [1279, 265] width 142 height 33
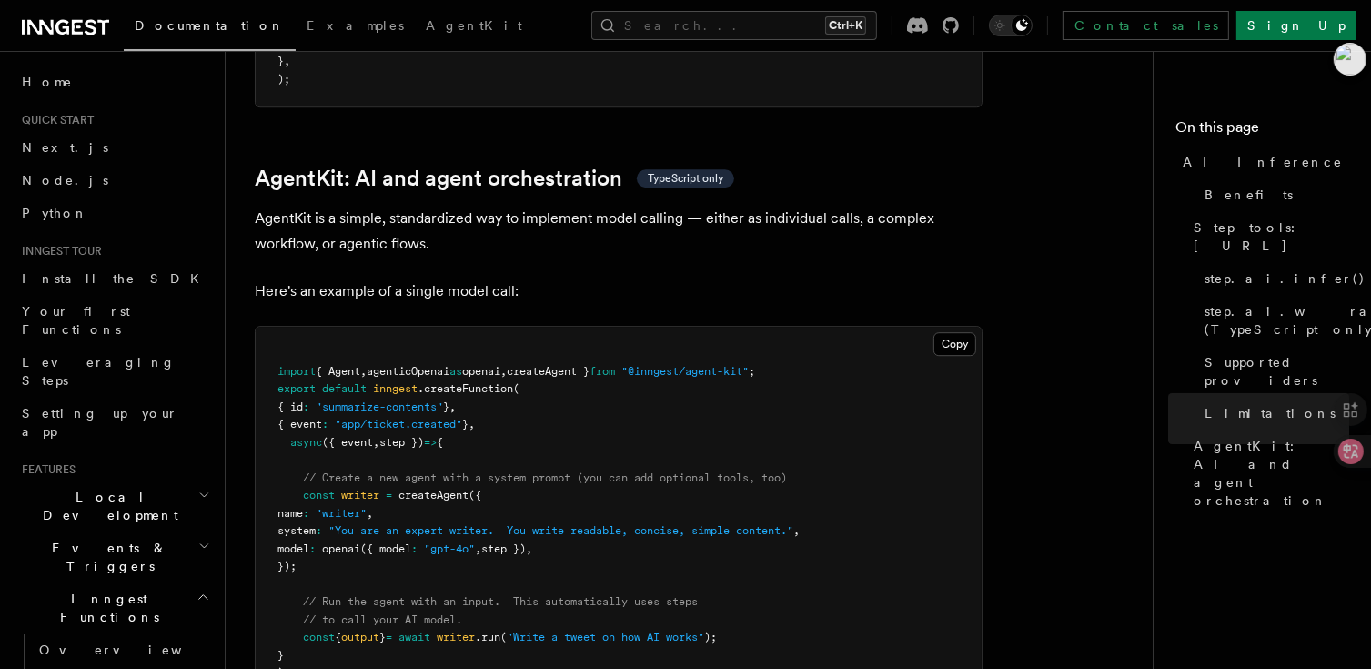
click at [1358, 61] on img at bounding box center [1350, 59] width 31 height 31
